Goal: Find specific fact: Find contact information

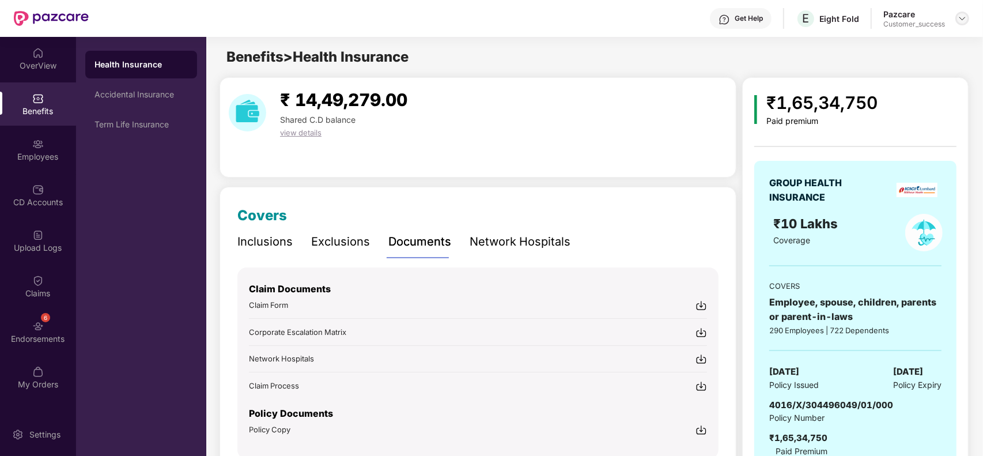
click at [963, 18] on img at bounding box center [962, 18] width 9 height 9
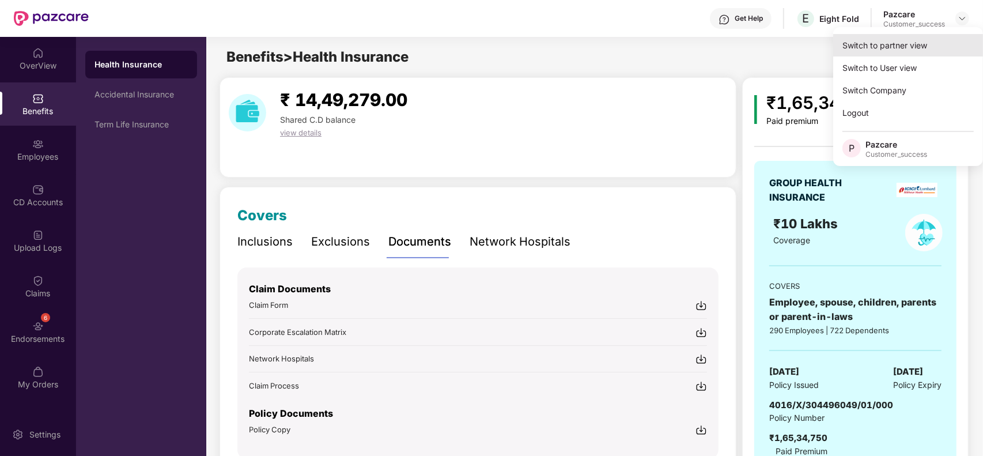
click at [911, 41] on div "Switch to partner view" at bounding box center [908, 45] width 150 height 22
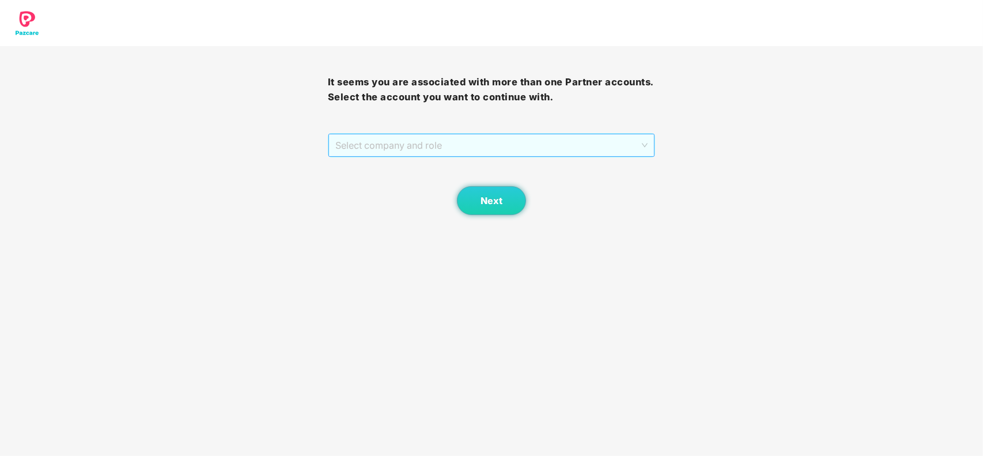
click at [468, 145] on span "Select company and role" at bounding box center [491, 145] width 313 height 22
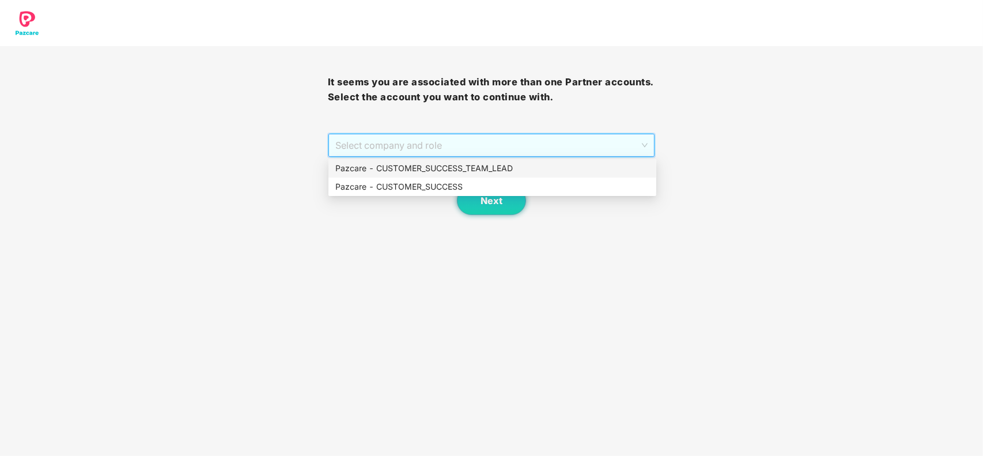
click at [415, 173] on div "Pazcare - CUSTOMER_SUCCESS_TEAM_LEAD" at bounding box center [492, 168] width 314 height 13
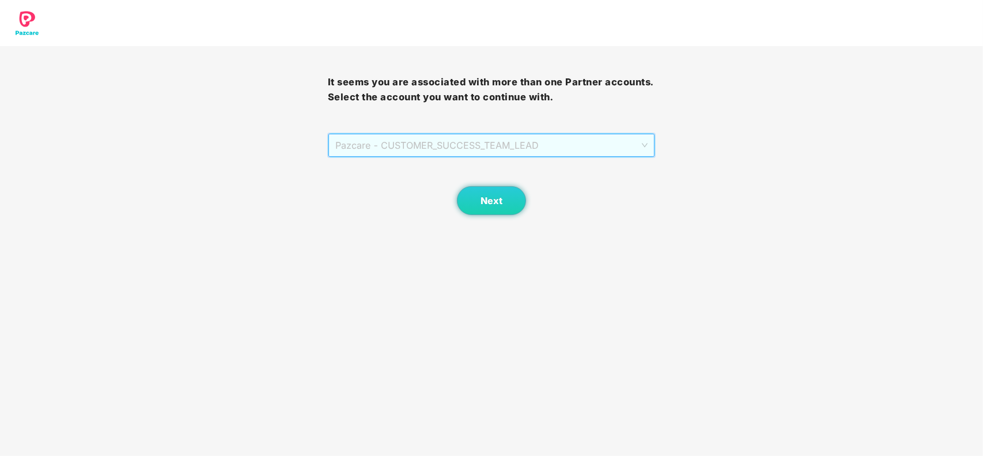
click at [444, 146] on span "Pazcare - CUSTOMER_SUCCESS_TEAM_LEAD" at bounding box center [491, 145] width 313 height 22
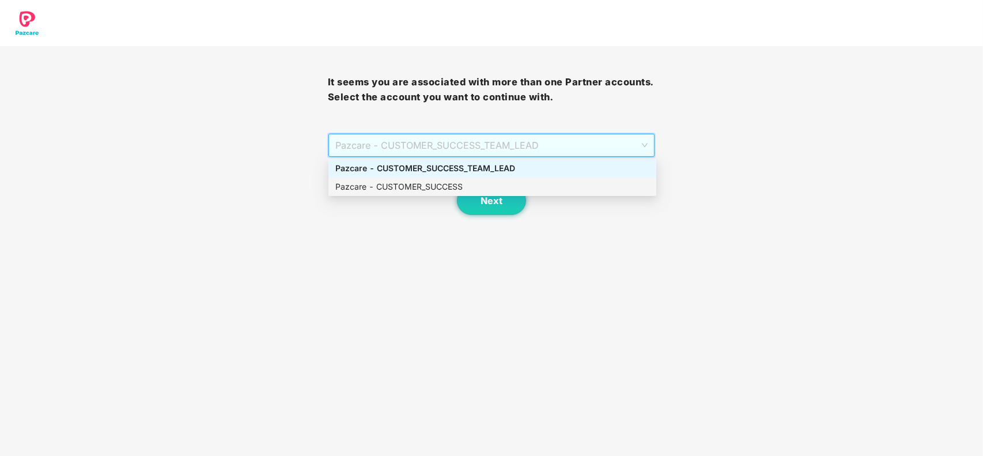
click at [416, 184] on div "Pazcare - CUSTOMER_SUCCESS" at bounding box center [492, 186] width 314 height 13
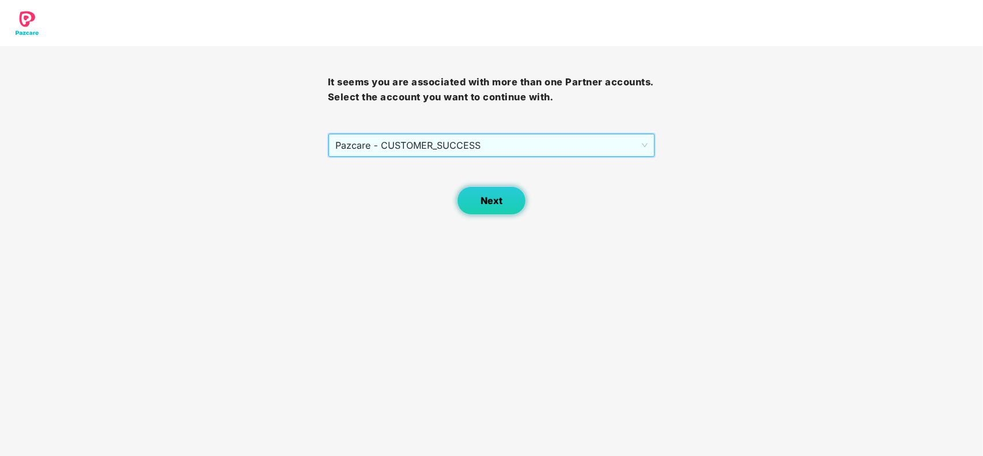
click at [502, 196] on span "Next" at bounding box center [492, 200] width 22 height 11
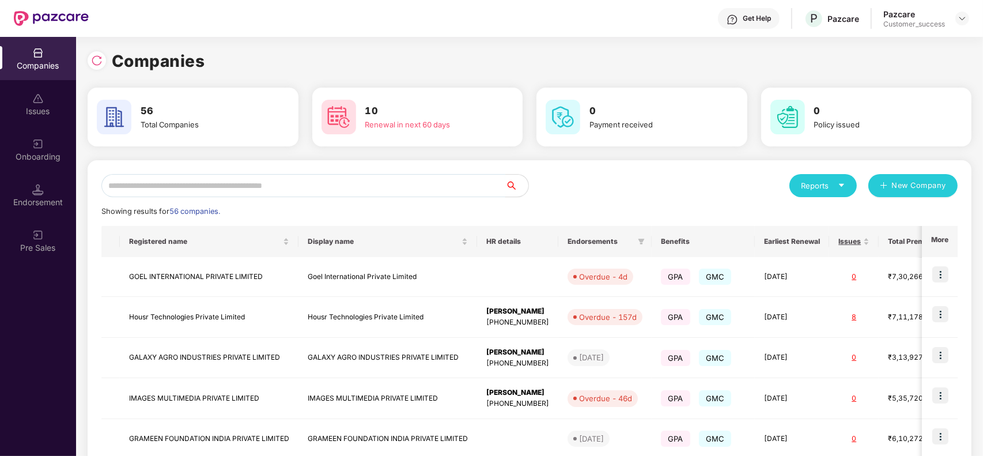
click at [341, 191] on input "text" at bounding box center [303, 185] width 404 height 23
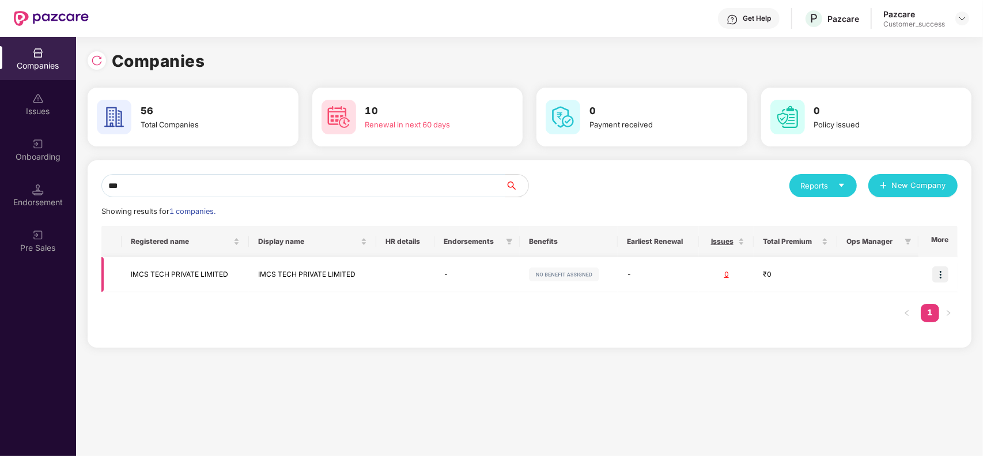
type input "***"
click at [943, 274] on img at bounding box center [941, 274] width 16 height 16
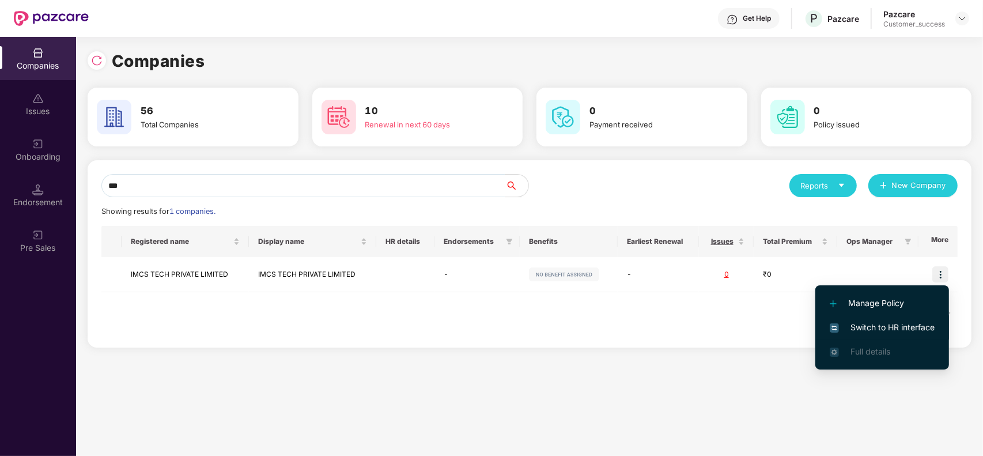
click at [882, 322] on span "Switch to HR interface" at bounding box center [882, 327] width 105 height 13
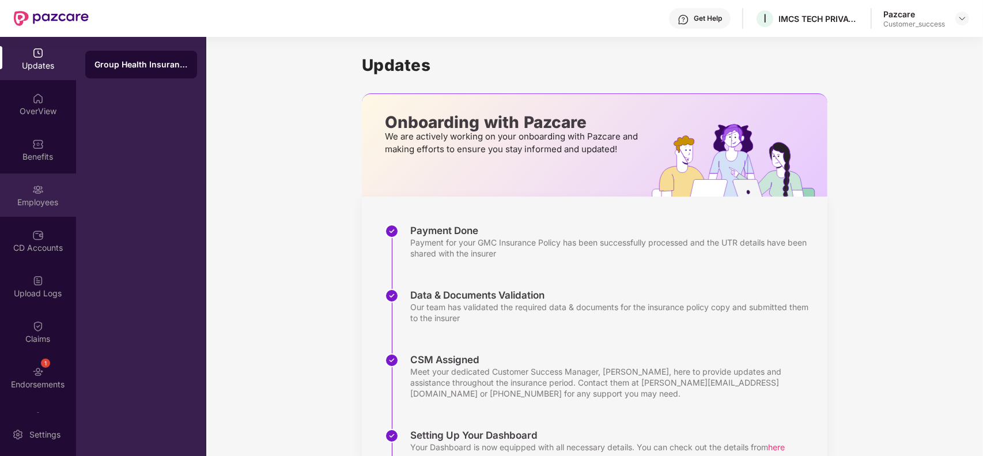
click at [40, 199] on div "Employees" at bounding box center [38, 203] width 76 height 12
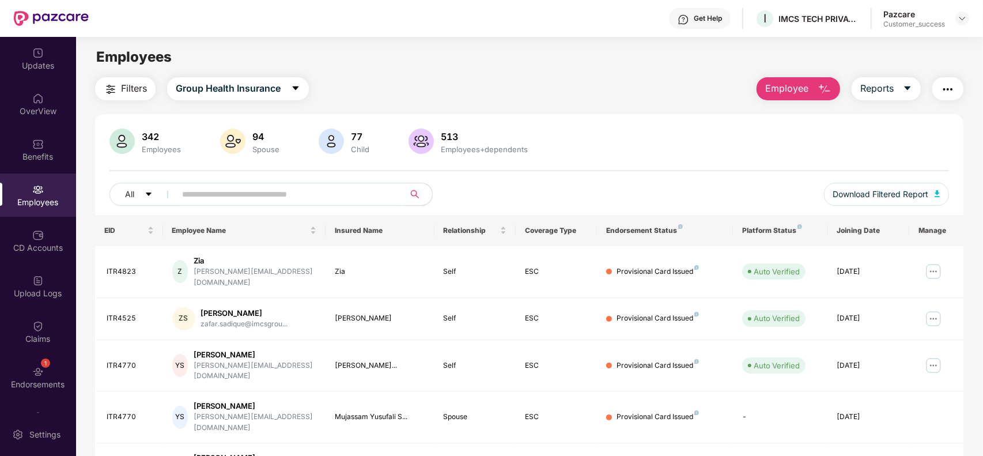
click at [240, 188] on input "text" at bounding box center [285, 194] width 207 height 17
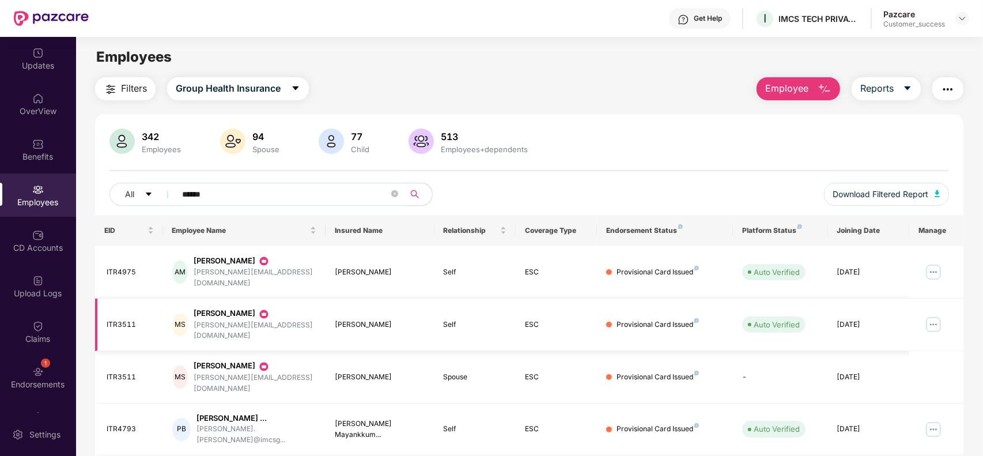
type input "******"
click at [239, 320] on div "[PERSON_NAME][EMAIL_ADDRESS][DOMAIN_NAME]" at bounding box center [255, 331] width 123 height 22
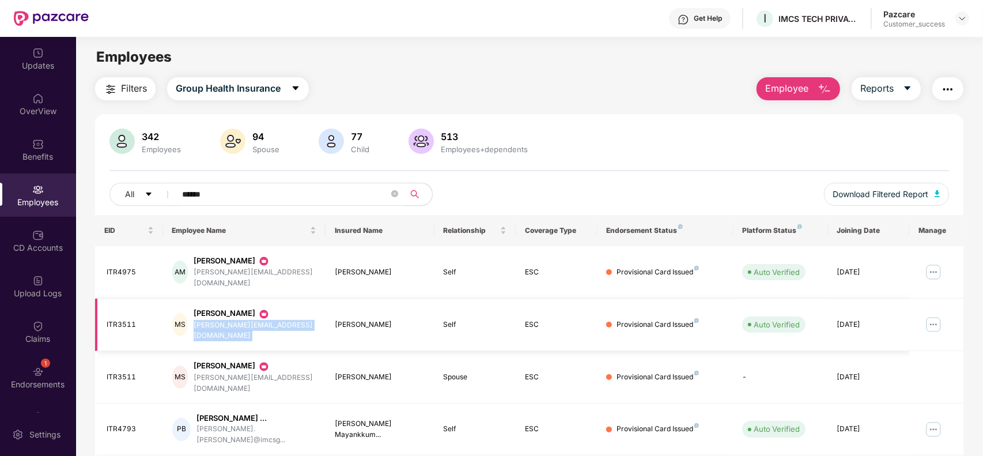
copy div "[PERSON_NAME][EMAIL_ADDRESS][DOMAIN_NAME]"
